Goal: Task Accomplishment & Management: Use online tool/utility

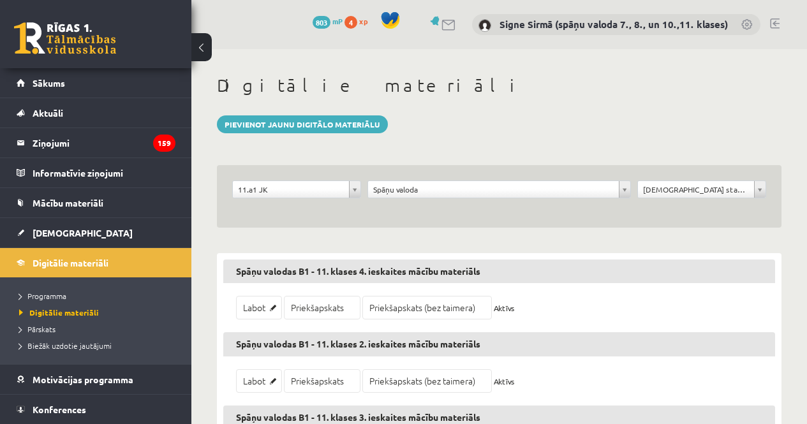
scroll to position [280, 0]
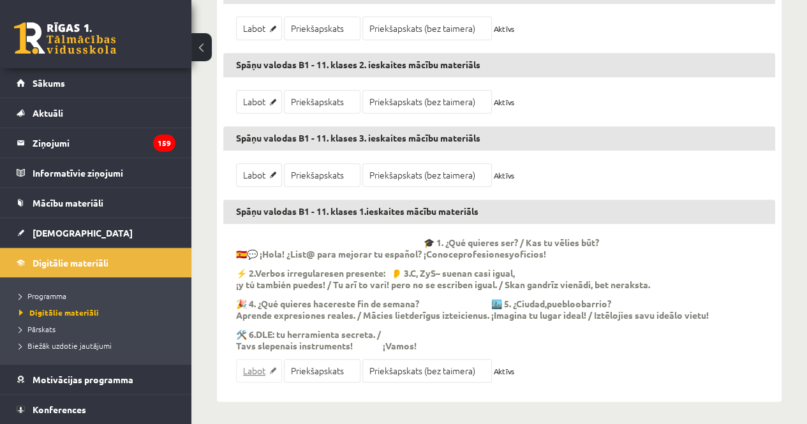
click at [255, 367] on link "Labot" at bounding box center [259, 371] width 46 height 24
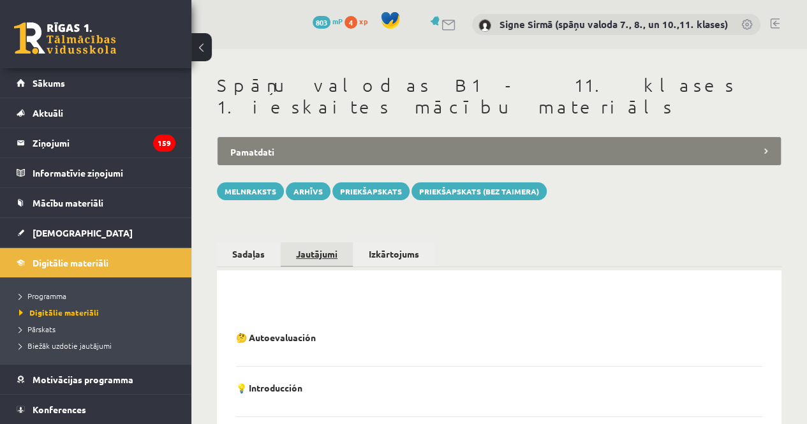
click at [327, 243] on link "Jautājumi" at bounding box center [317, 255] width 72 height 25
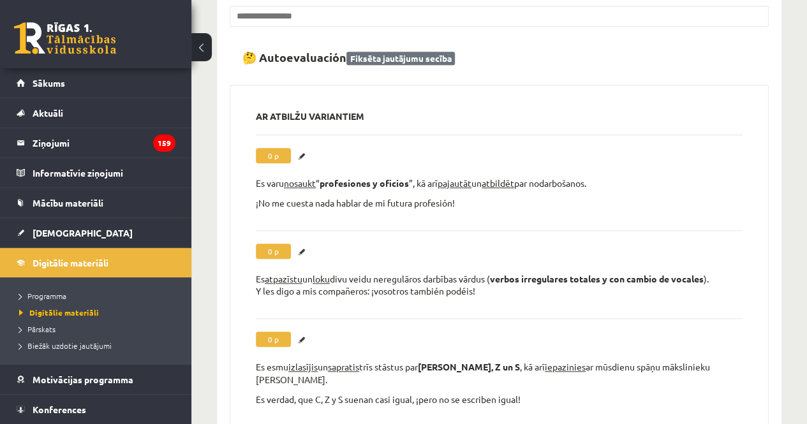
scroll to position [383, 0]
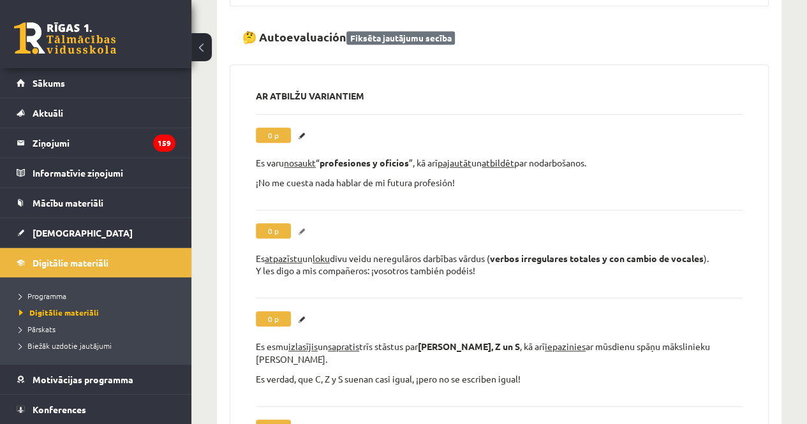
click at [304, 223] on link "Labot" at bounding box center [303, 231] width 13 height 17
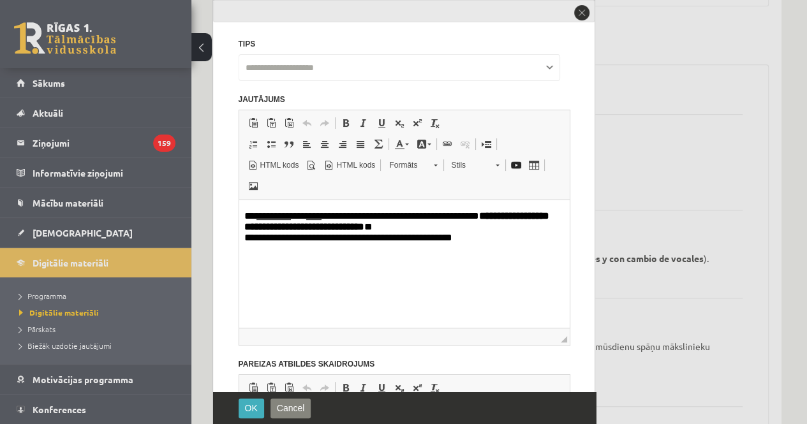
scroll to position [0, 0]
click at [435, 227] on p "**********" at bounding box center [399, 228] width 311 height 34
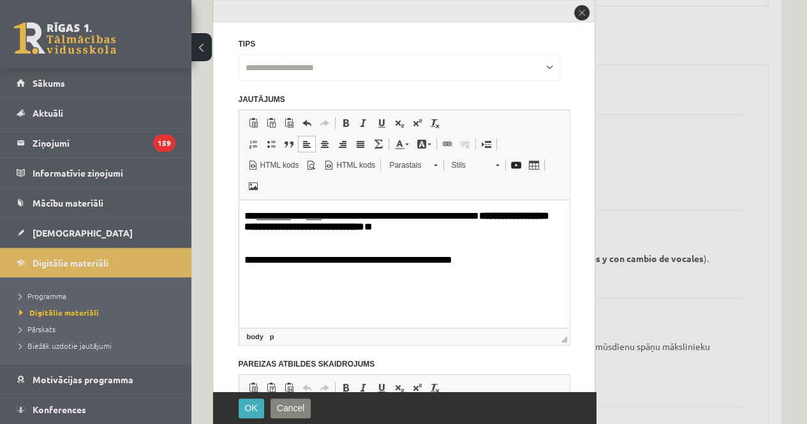
click at [244, 259] on p "**********" at bounding box center [399, 255] width 311 height 23
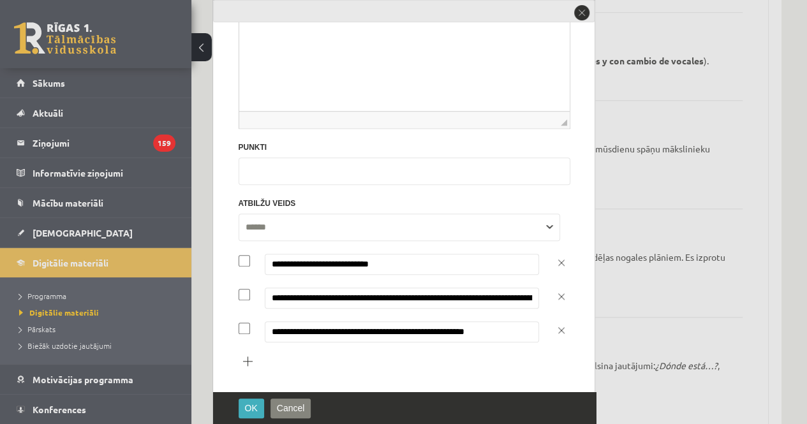
scroll to position [638, 0]
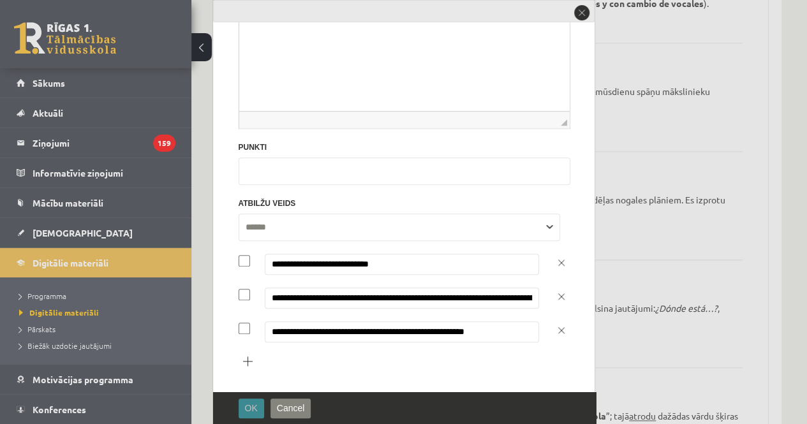
click at [243, 408] on button "OK" at bounding box center [252, 409] width 26 height 20
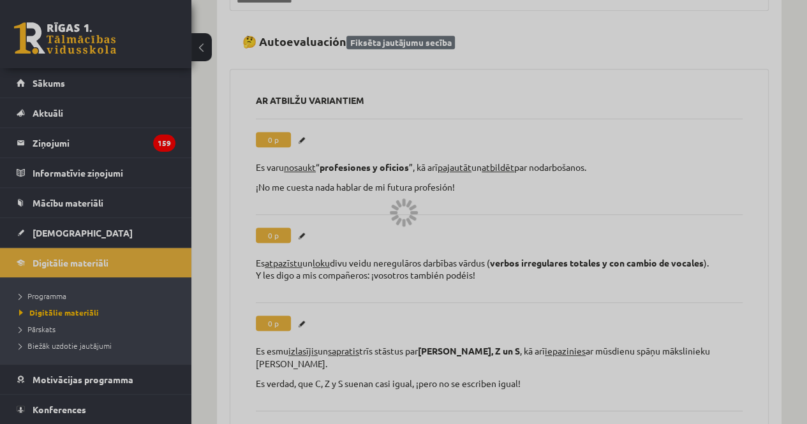
scroll to position [0, 0]
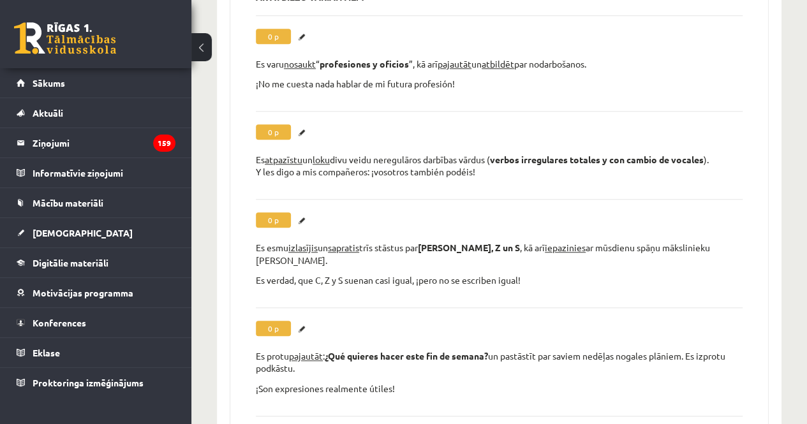
scroll to position [466, 0]
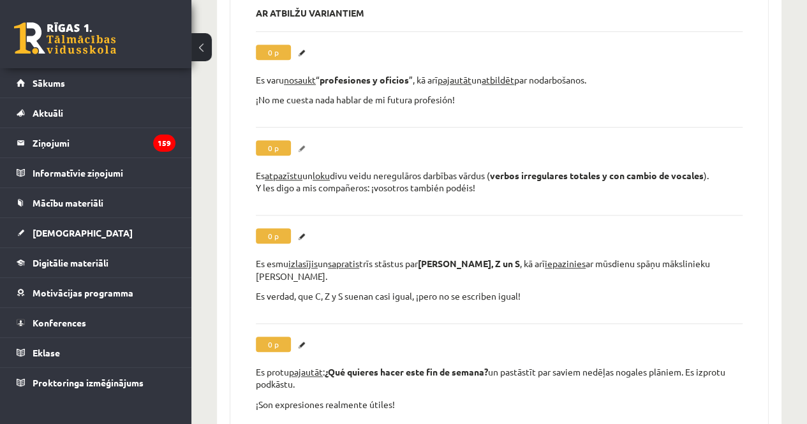
click at [304, 140] on link "Labot" at bounding box center [303, 148] width 13 height 17
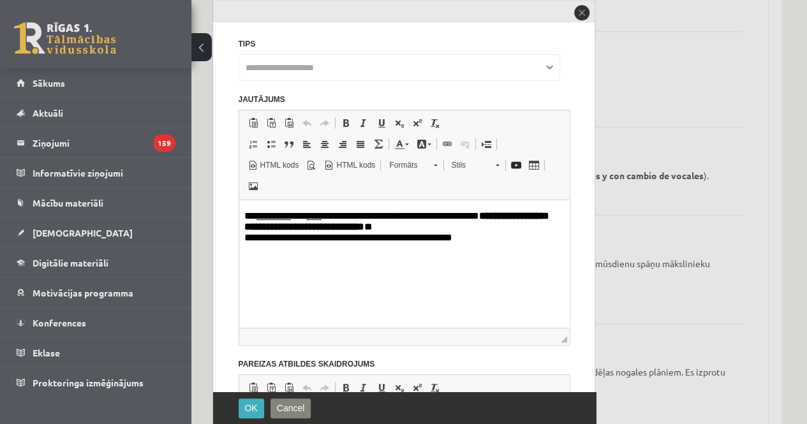
scroll to position [0, 0]
drag, startPoint x: 243, startPoint y: 239, endPoint x: 420, endPoint y: 246, distance: 177.6
click at [245, 238] on html "**********" at bounding box center [404, 227] width 331 height 55
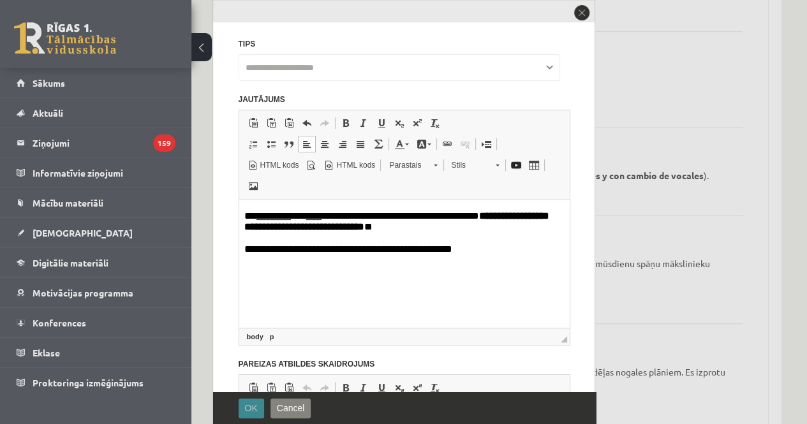
click at [247, 409] on span "OK" at bounding box center [251, 408] width 13 height 10
